Goal: Task Accomplishment & Management: Use online tool/utility

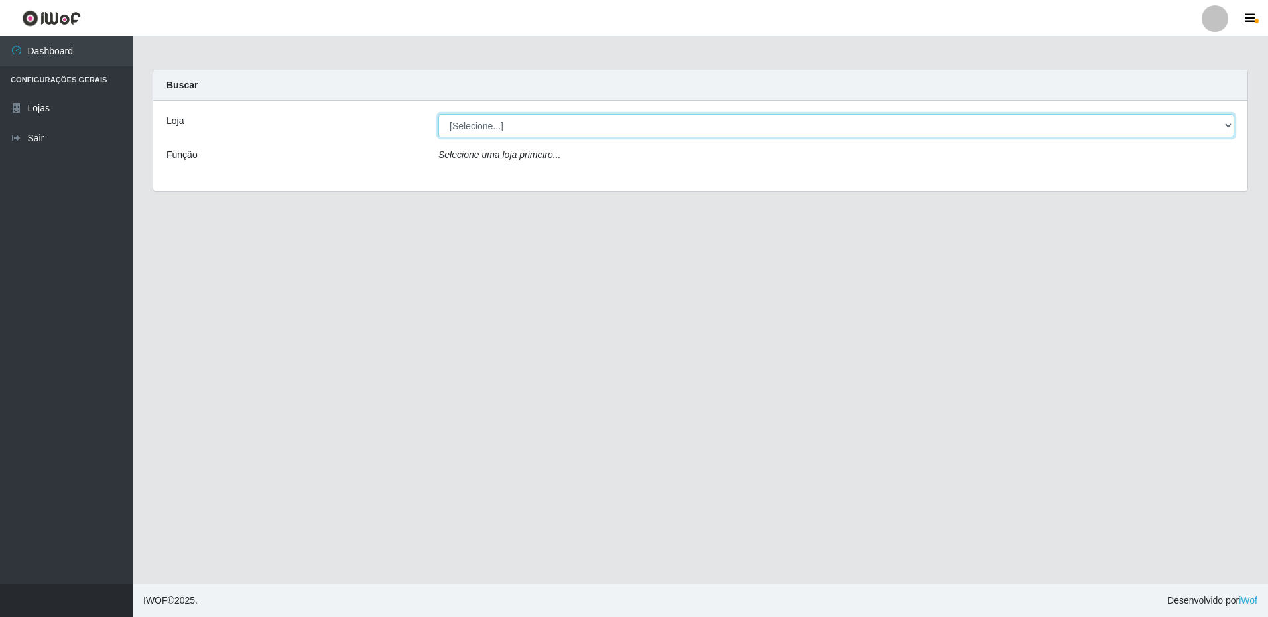
click at [474, 133] on select "[Selecione...] Extrabom - Loja 16 [GEOGRAPHIC_DATA]" at bounding box center [836, 125] width 796 height 23
select select "450"
click at [438, 114] on select "[Selecione...] Extrabom - Loja 16 [GEOGRAPHIC_DATA]" at bounding box center [836, 125] width 796 height 23
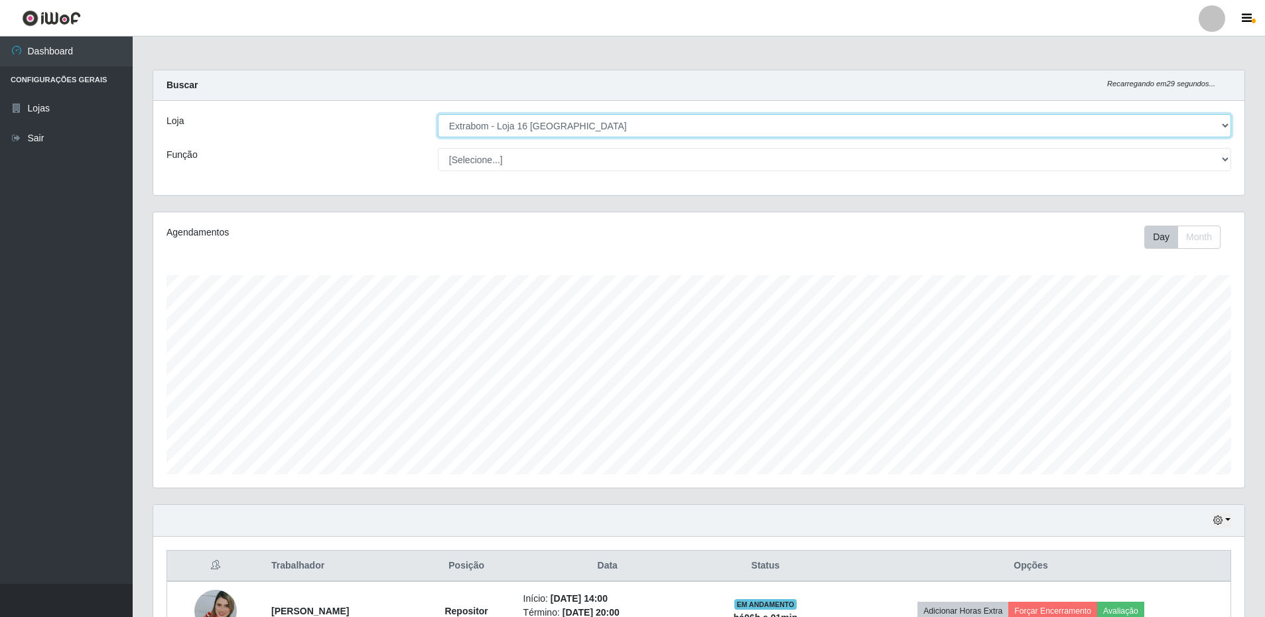
scroll to position [275, 1091]
click at [478, 164] on select "[Selecione...] Repositor Repositor + Repositor ++" at bounding box center [834, 159] width 793 height 23
click at [438, 148] on select "[Selecione...] Repositor Repositor + Repositor ++" at bounding box center [834, 159] width 793 height 23
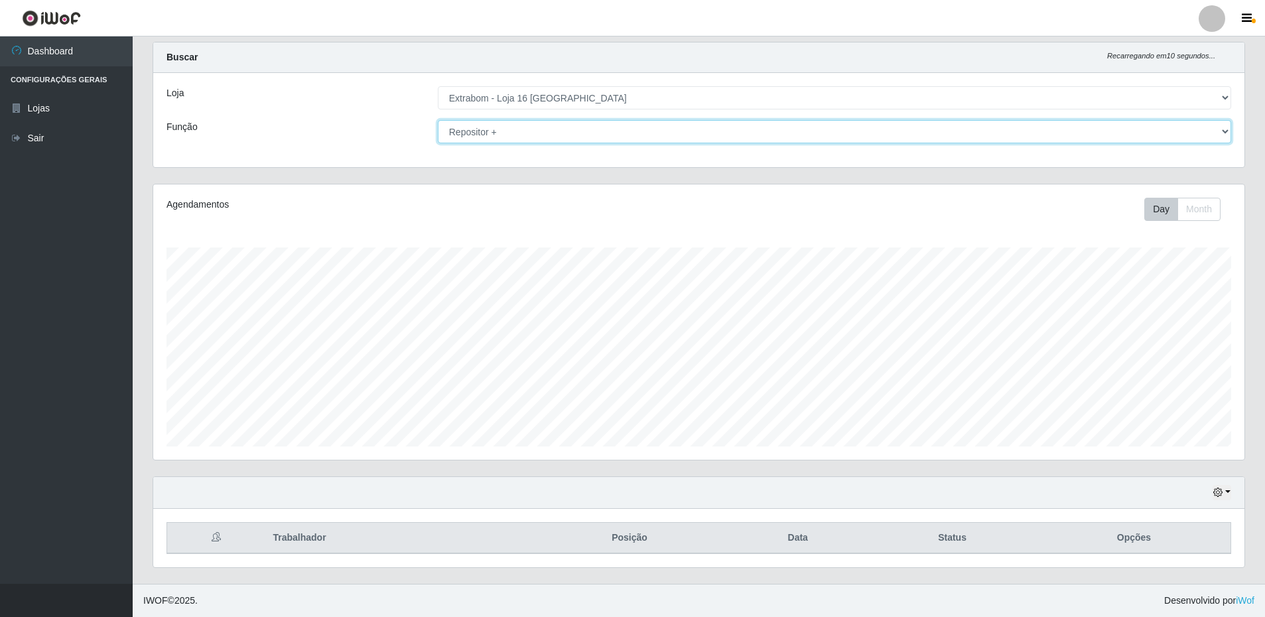
scroll to position [0, 0]
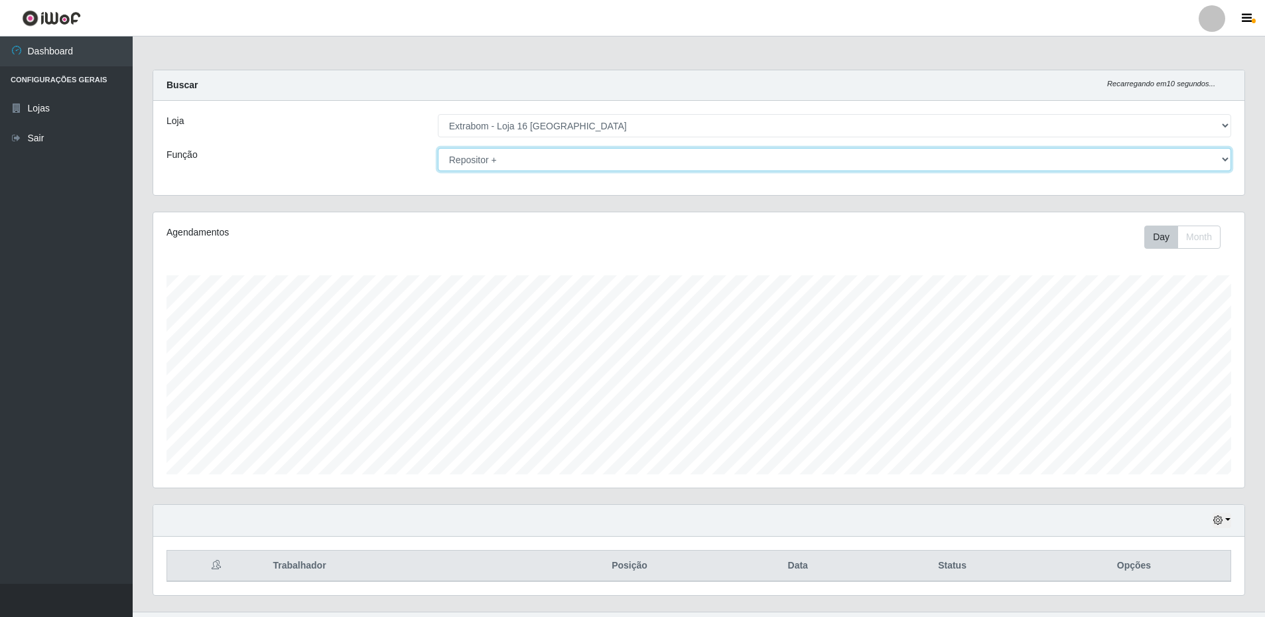
click at [468, 162] on select "[Selecione...] Repositor Repositor + Repositor ++" at bounding box center [834, 159] width 793 height 23
select select "24"
click at [438, 148] on select "[Selecione...] Repositor Repositor + Repositor ++" at bounding box center [834, 159] width 793 height 23
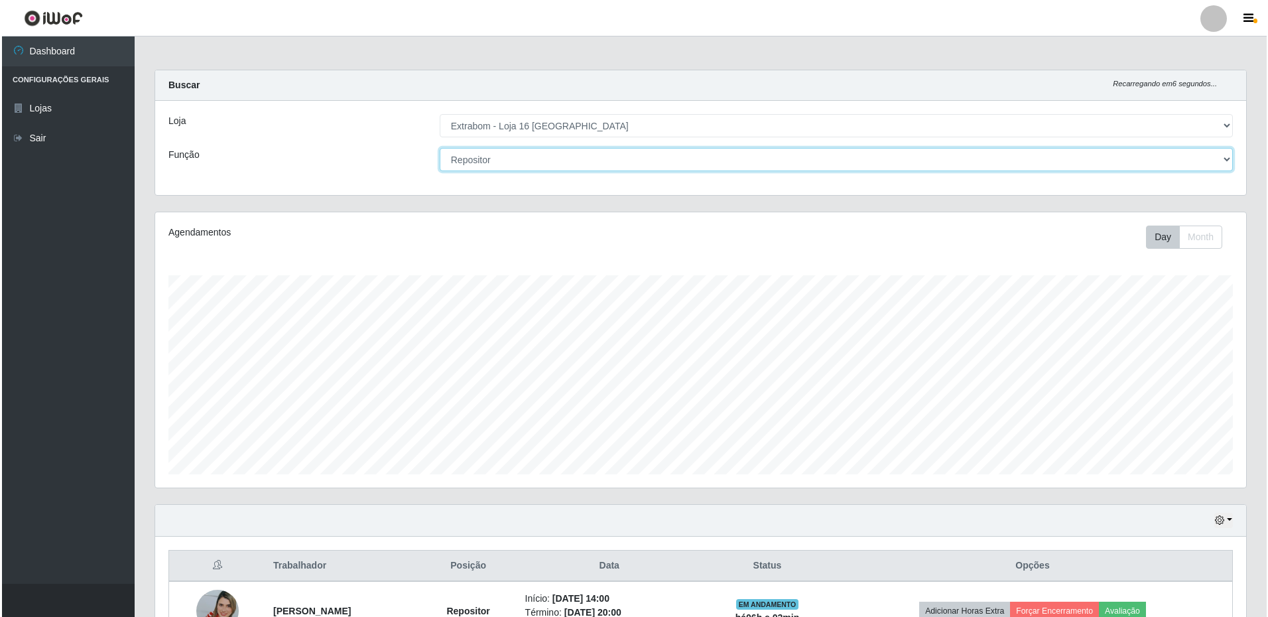
scroll to position [205, 0]
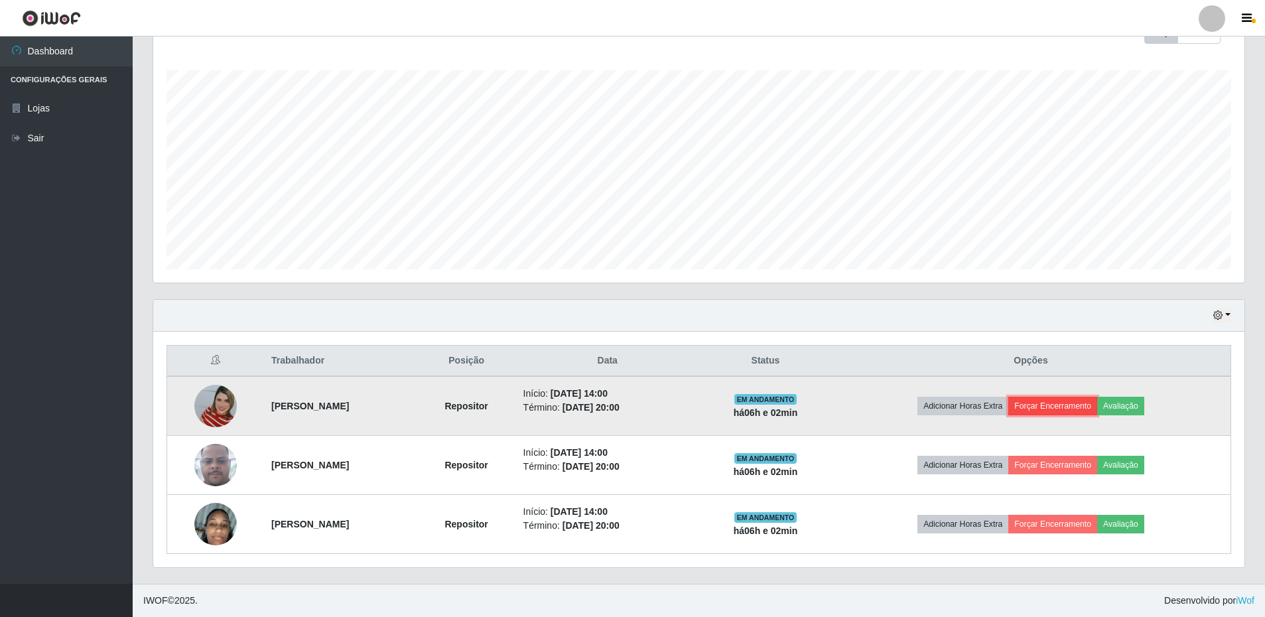
click at [1078, 409] on button "Forçar Encerramento" at bounding box center [1052, 406] width 89 height 19
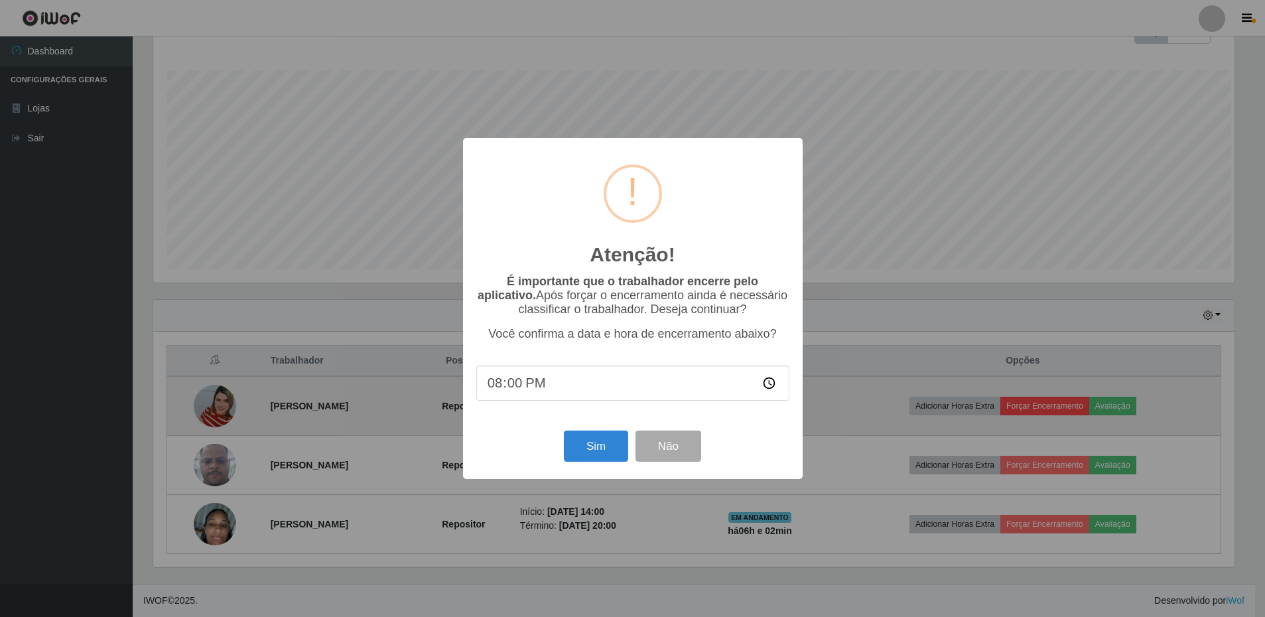
scroll to position [275, 1084]
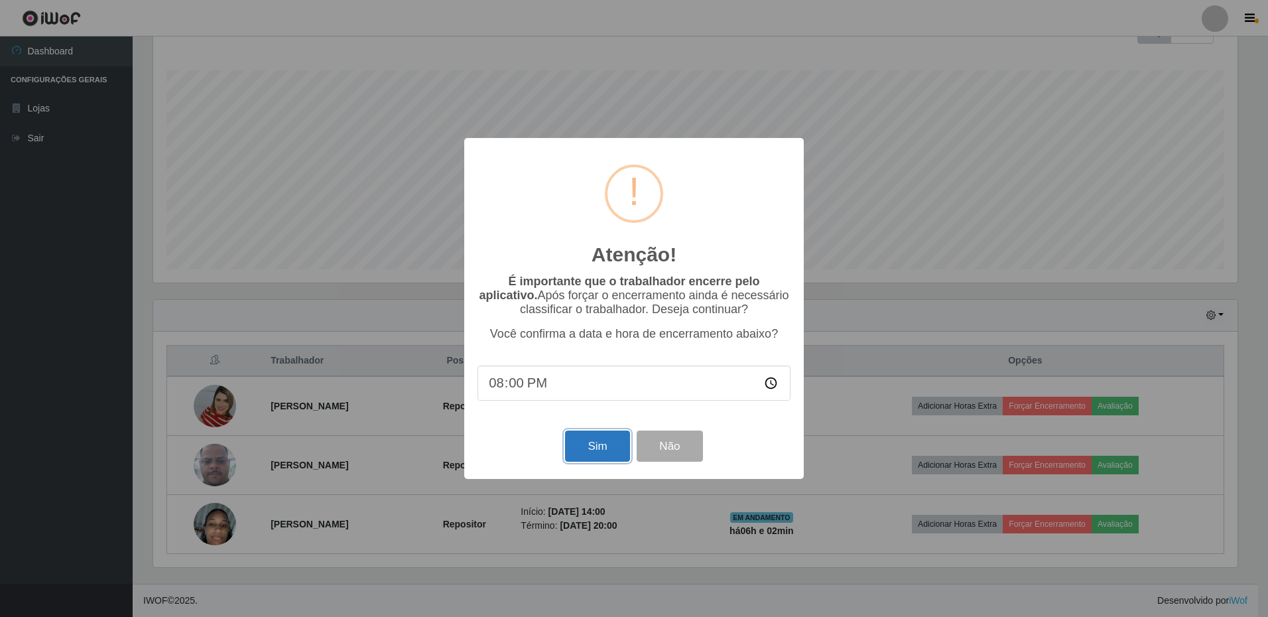
click at [587, 450] on button "Sim" at bounding box center [597, 445] width 64 height 31
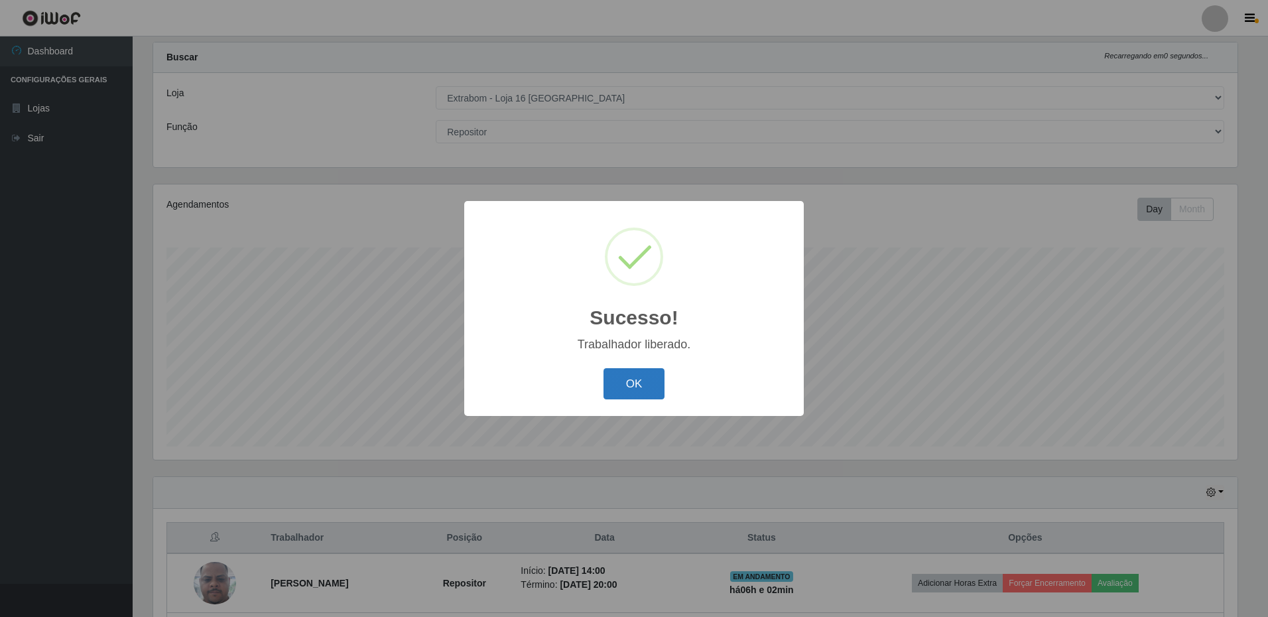
click at [641, 383] on button "OK" at bounding box center [634, 383] width 62 height 31
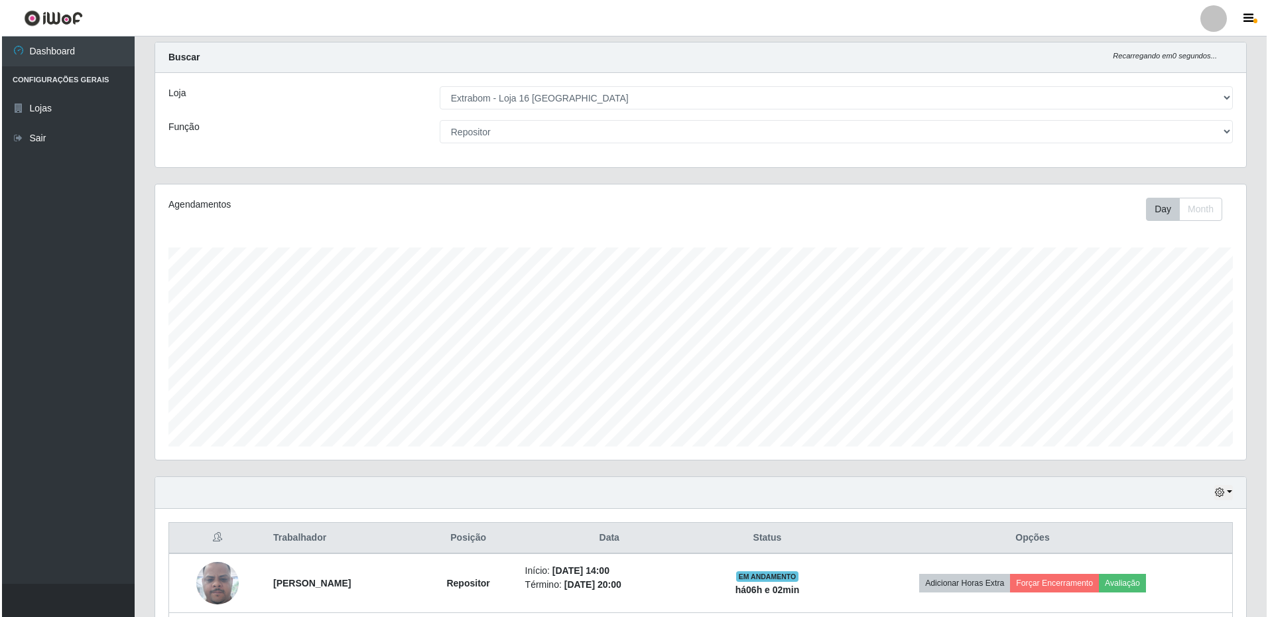
scroll to position [146, 0]
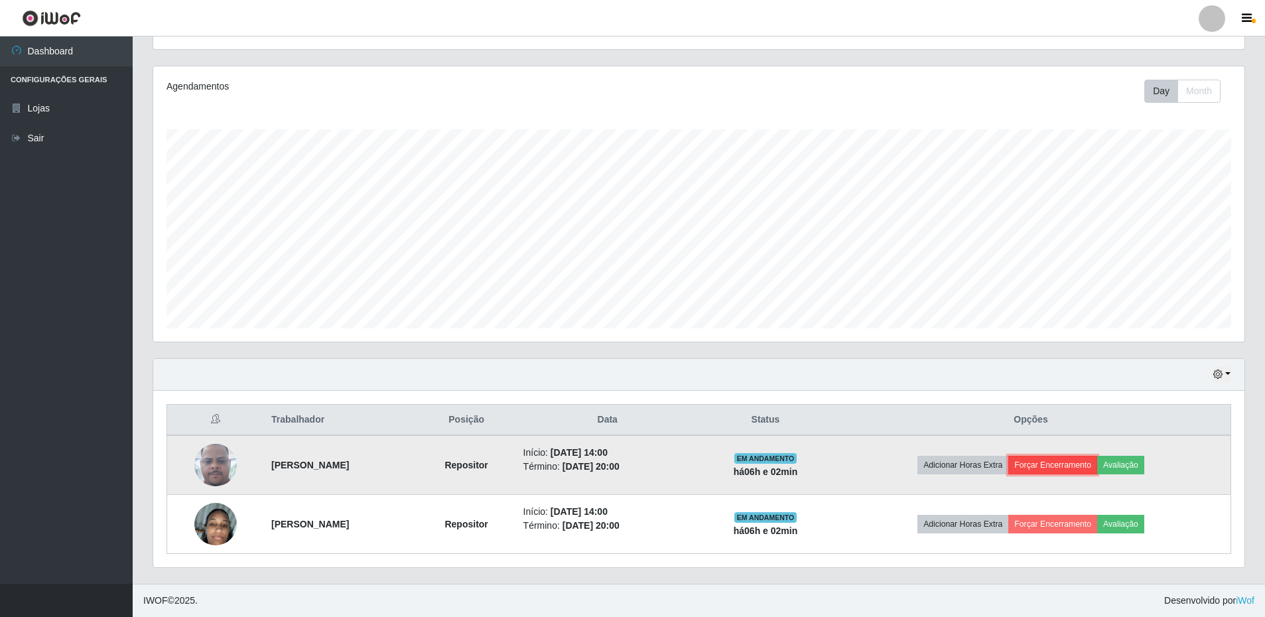
click at [1053, 469] on button "Forçar Encerramento" at bounding box center [1052, 465] width 89 height 19
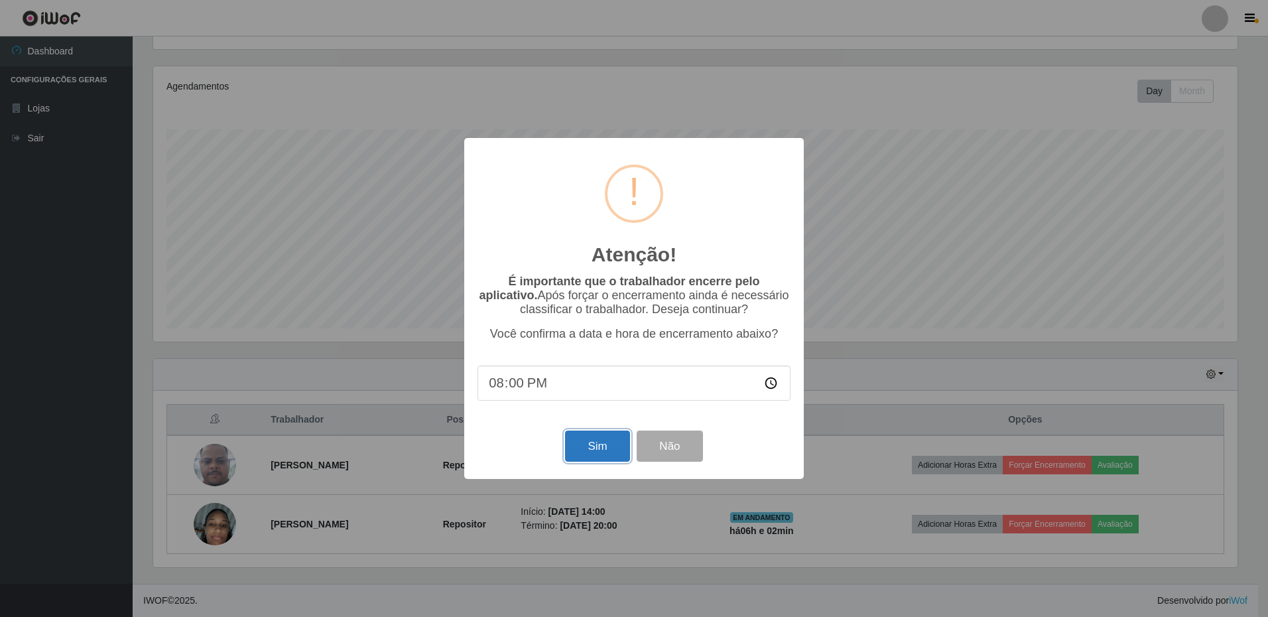
click at [617, 452] on button "Sim" at bounding box center [597, 445] width 64 height 31
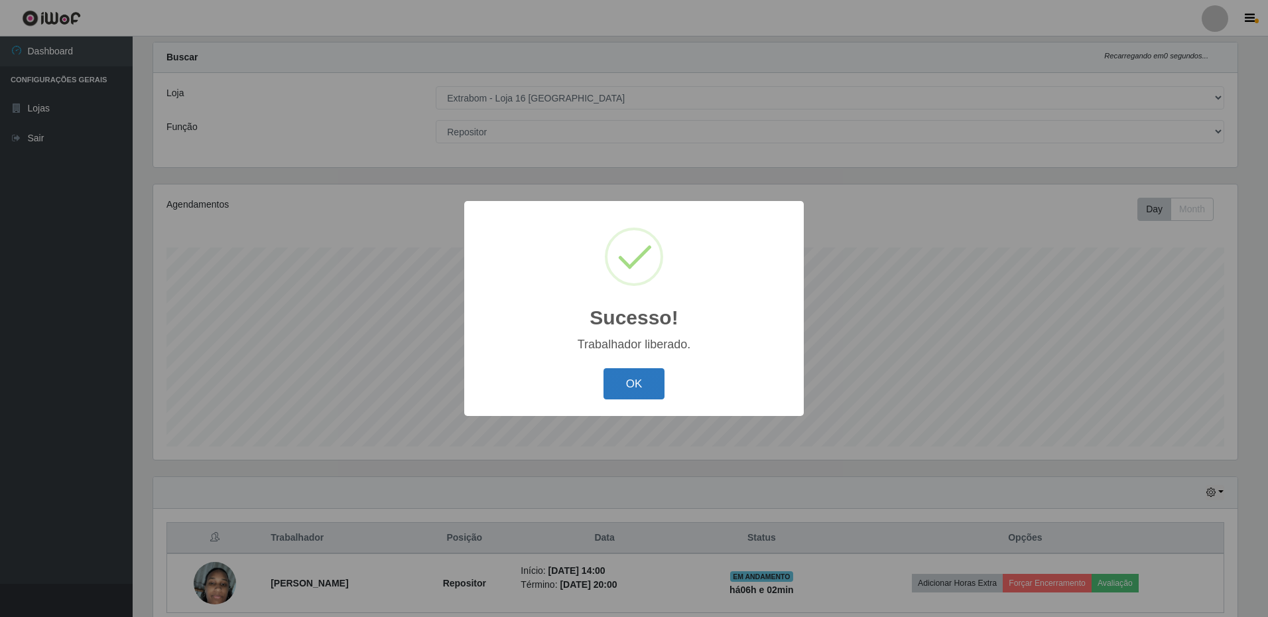
click at [635, 385] on button "OK" at bounding box center [634, 383] width 62 height 31
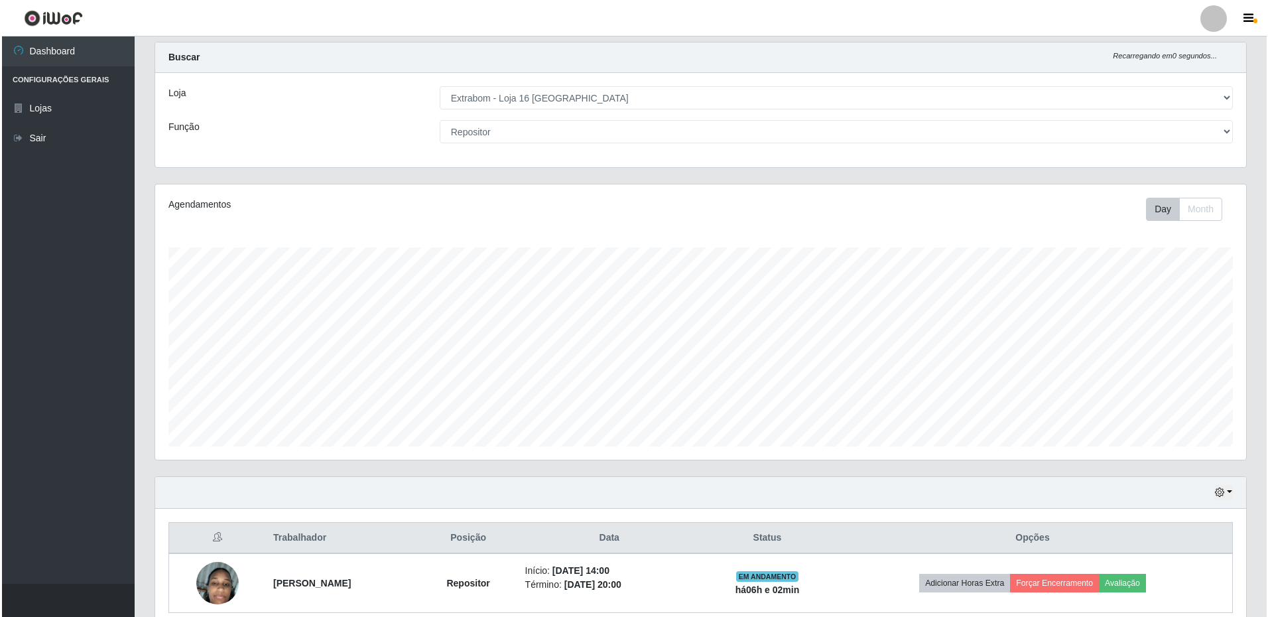
scroll to position [87, 0]
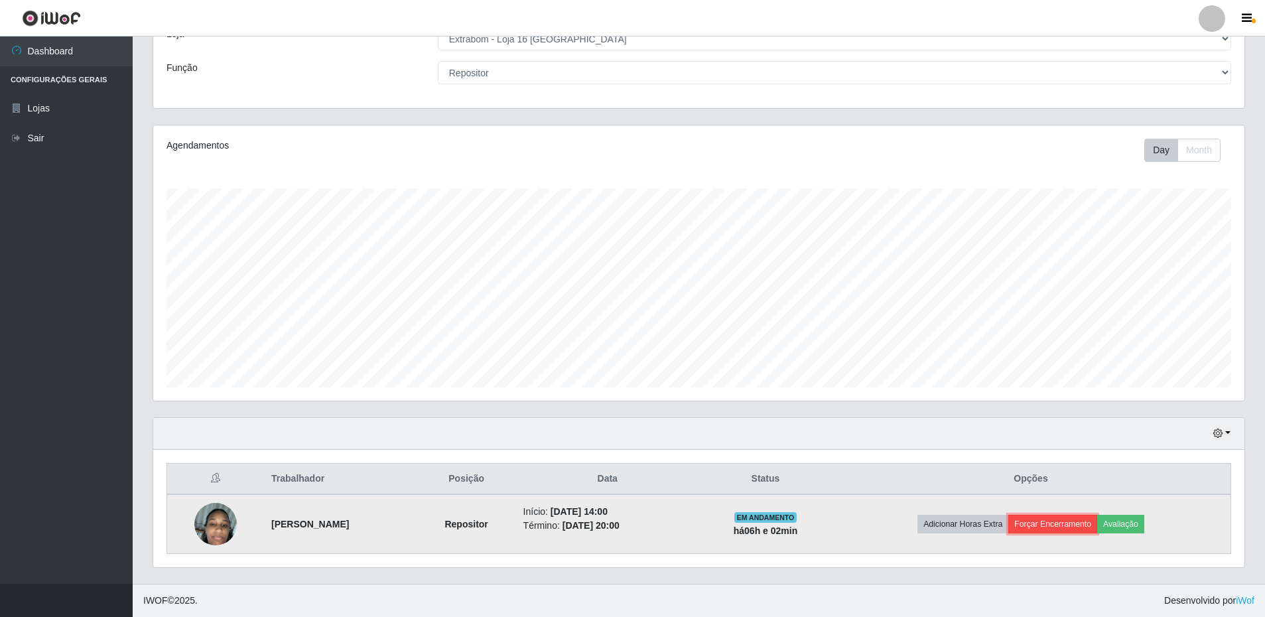
click at [1069, 526] on button "Forçar Encerramento" at bounding box center [1052, 524] width 89 height 19
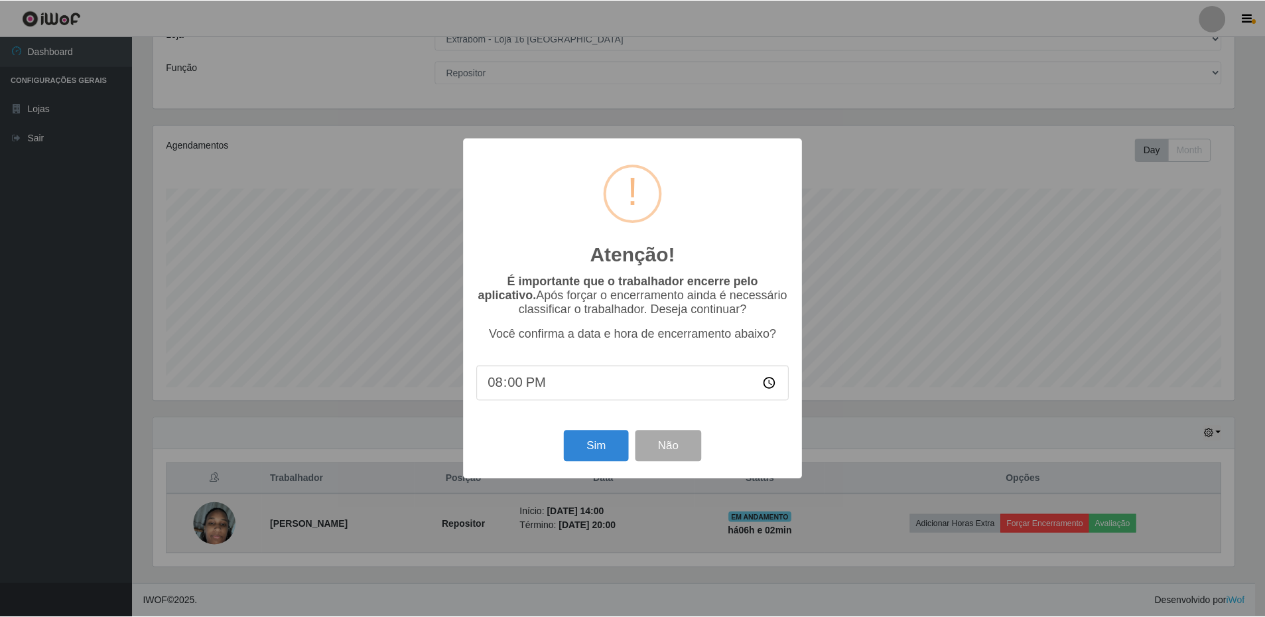
scroll to position [275, 1084]
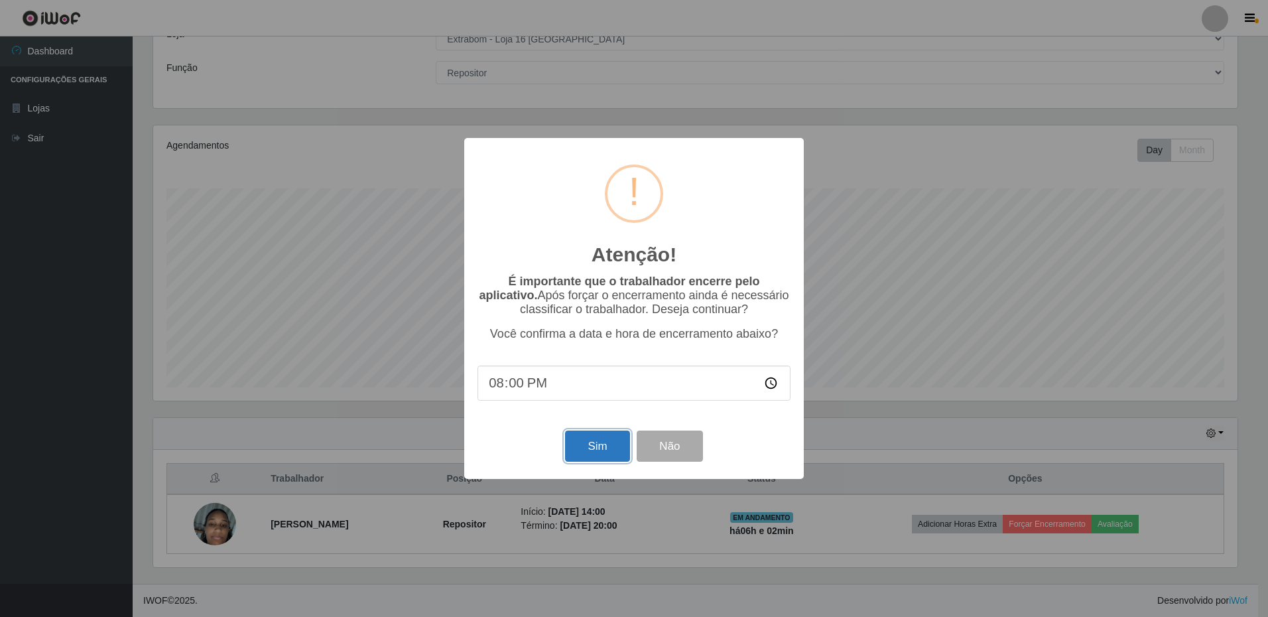
click at [597, 454] on button "Sim" at bounding box center [597, 445] width 64 height 31
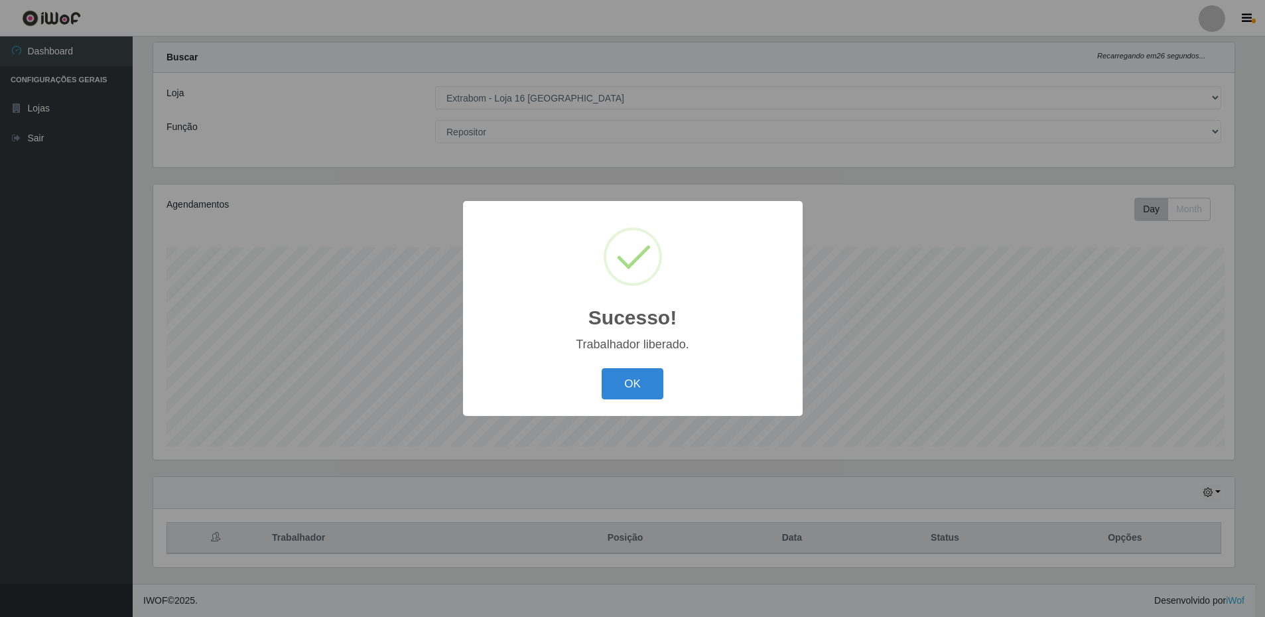
scroll to position [0, 0]
click at [636, 389] on button "OK" at bounding box center [634, 383] width 62 height 31
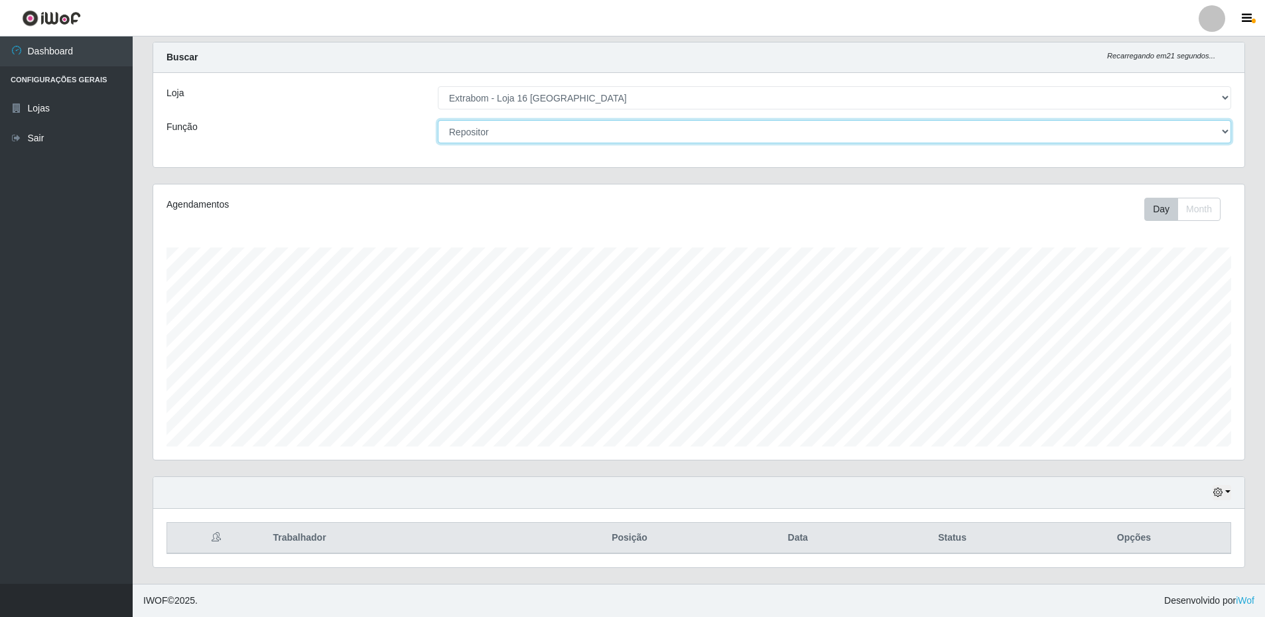
click at [475, 133] on select "[Selecione...] Repositor Repositor + Repositor ++" at bounding box center [834, 131] width 793 height 23
click at [438, 120] on select "[Selecione...] Repositor Repositor + Repositor ++" at bounding box center [834, 131] width 793 height 23
click at [537, 139] on select "[Selecione...] Repositor Repositor + Repositor ++" at bounding box center [834, 131] width 793 height 23
